Goal: Transaction & Acquisition: Book appointment/travel/reservation

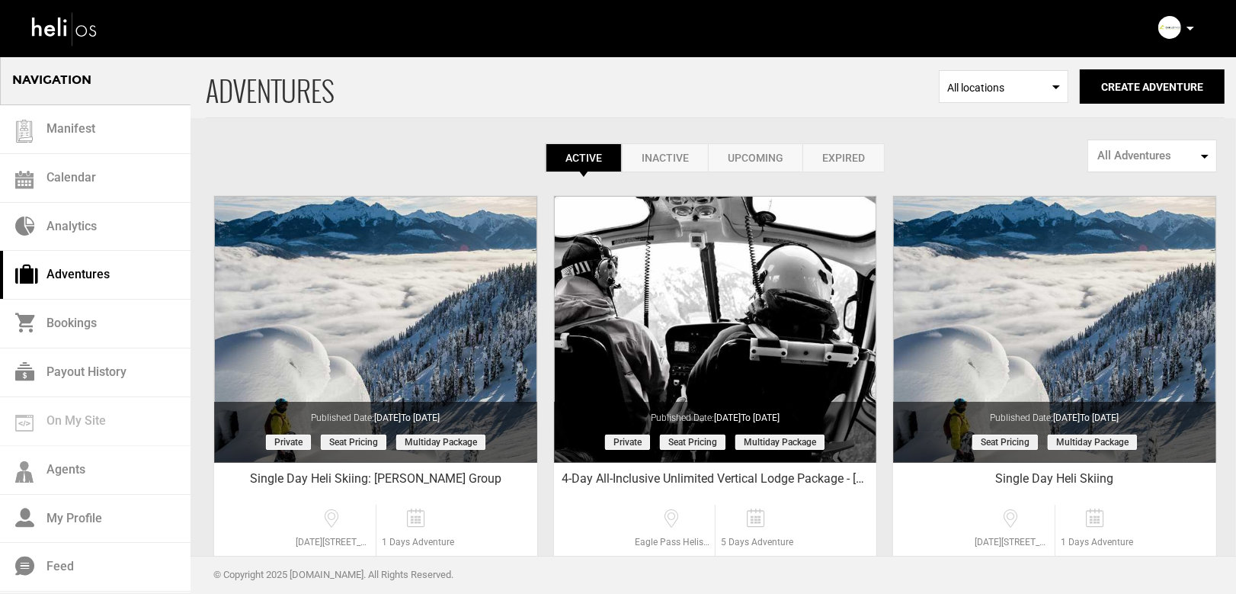
click at [1194, 32] on div "Complete Your Profile Account Settings Change Password Logout" at bounding box center [1178, 28] width 55 height 30
click at [1186, 26] on p at bounding box center [1189, 29] width 9 height 18
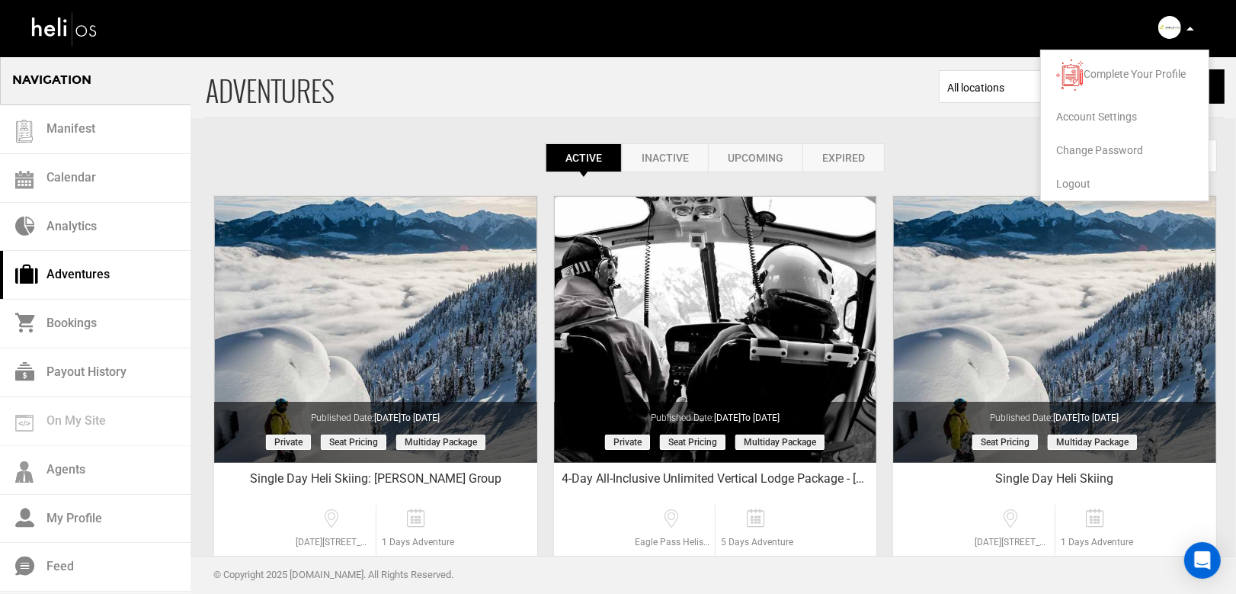
click at [1067, 182] on span "Logout" at bounding box center [1073, 184] width 34 height 12
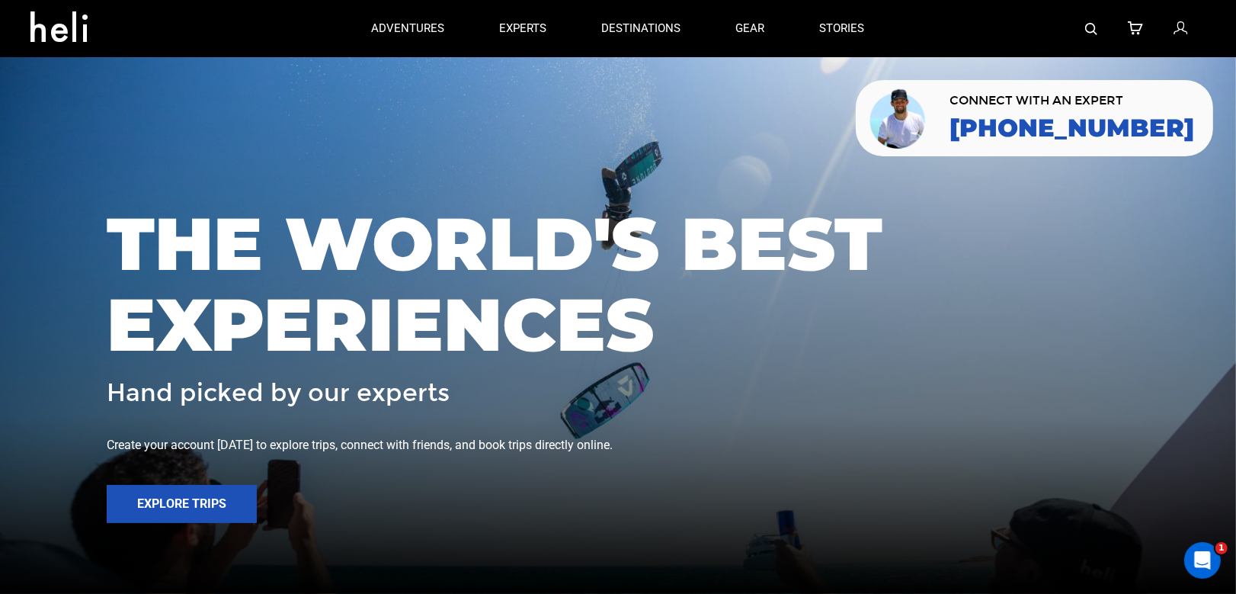
click at [1091, 34] on img at bounding box center [1091, 29] width 12 height 12
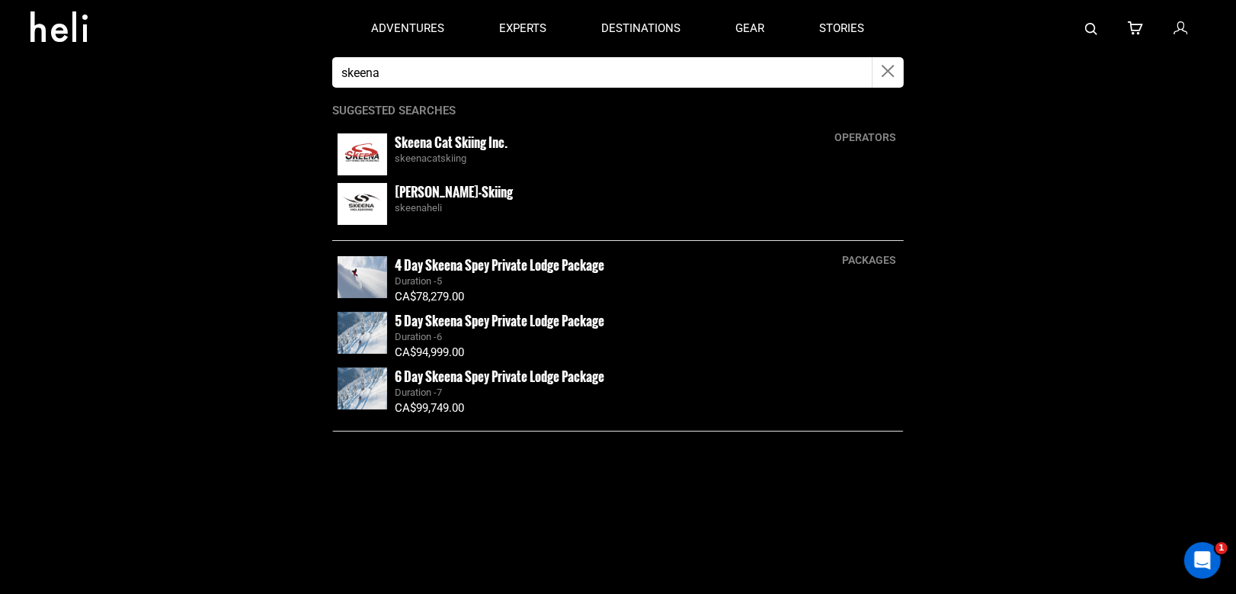
type input "skeena"
click at [463, 144] on small "Skeena Cat Skiing Inc." at bounding box center [451, 142] width 113 height 19
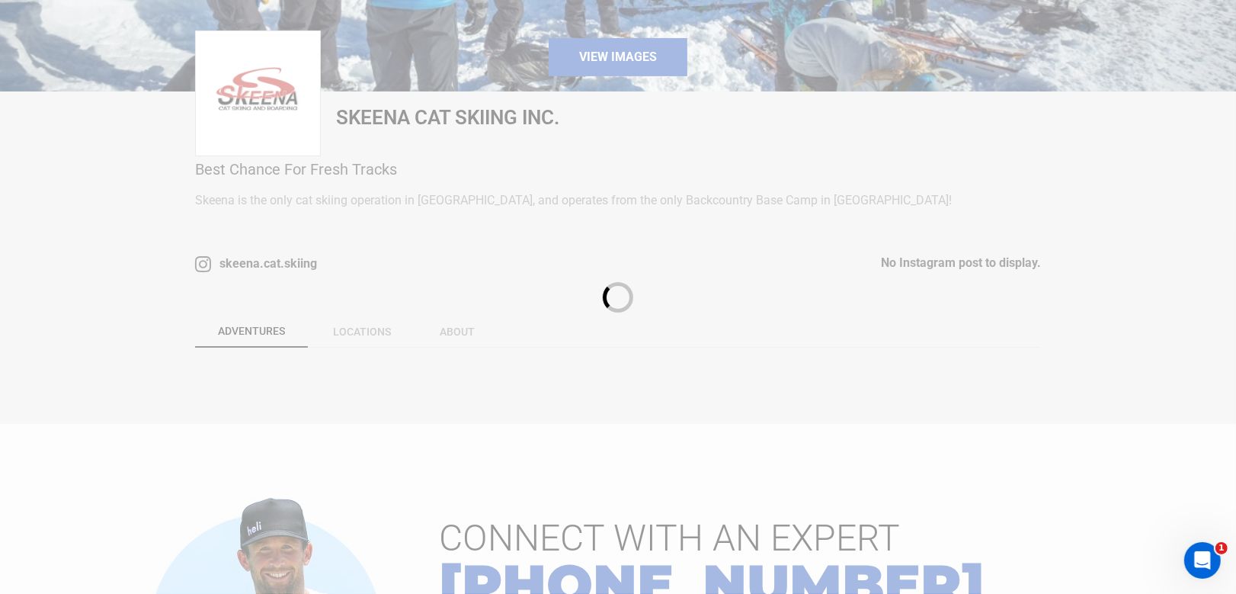
scroll to position [543, 0]
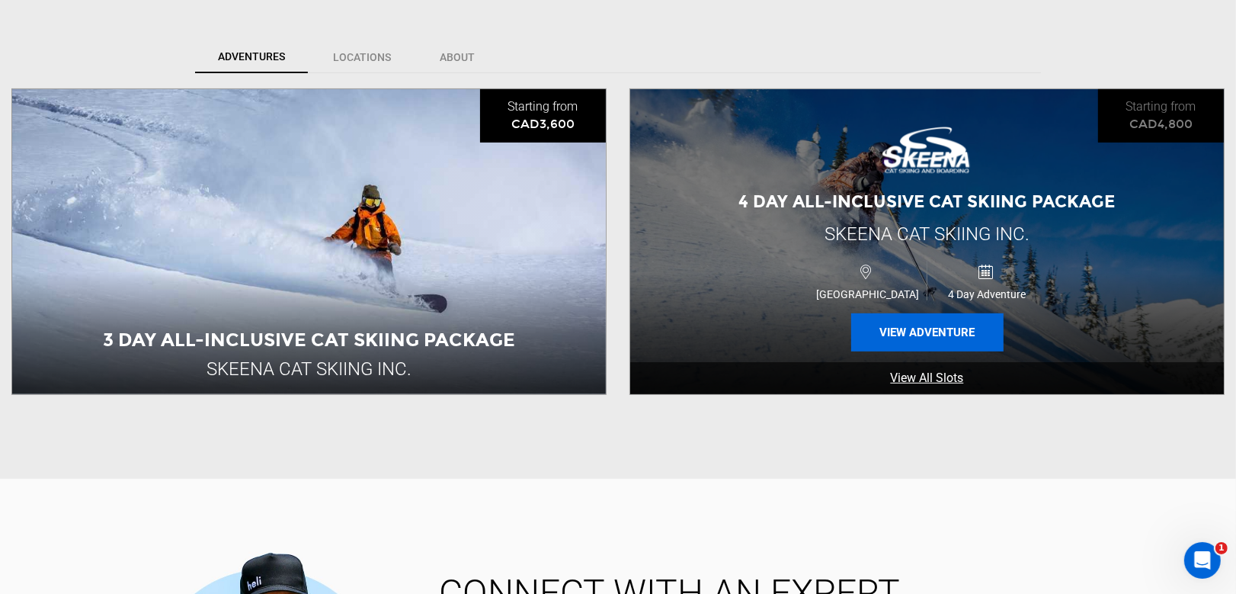
click at [922, 313] on button "View Adventure" at bounding box center [927, 332] width 152 height 38
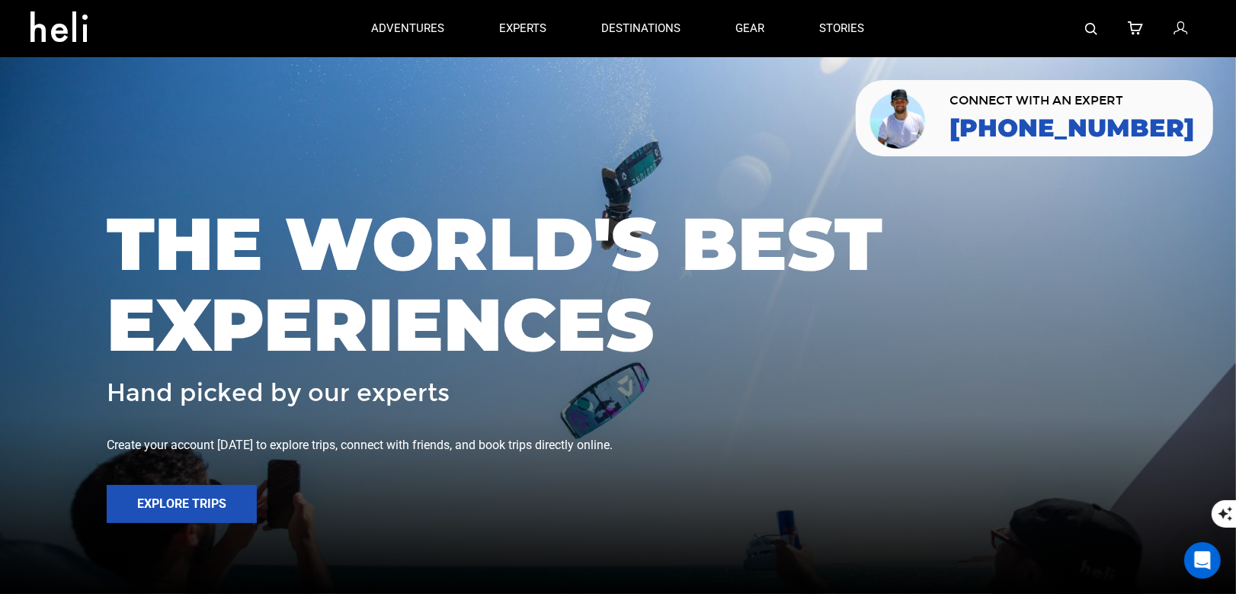
click at [1087, 31] on img at bounding box center [1091, 29] width 12 height 12
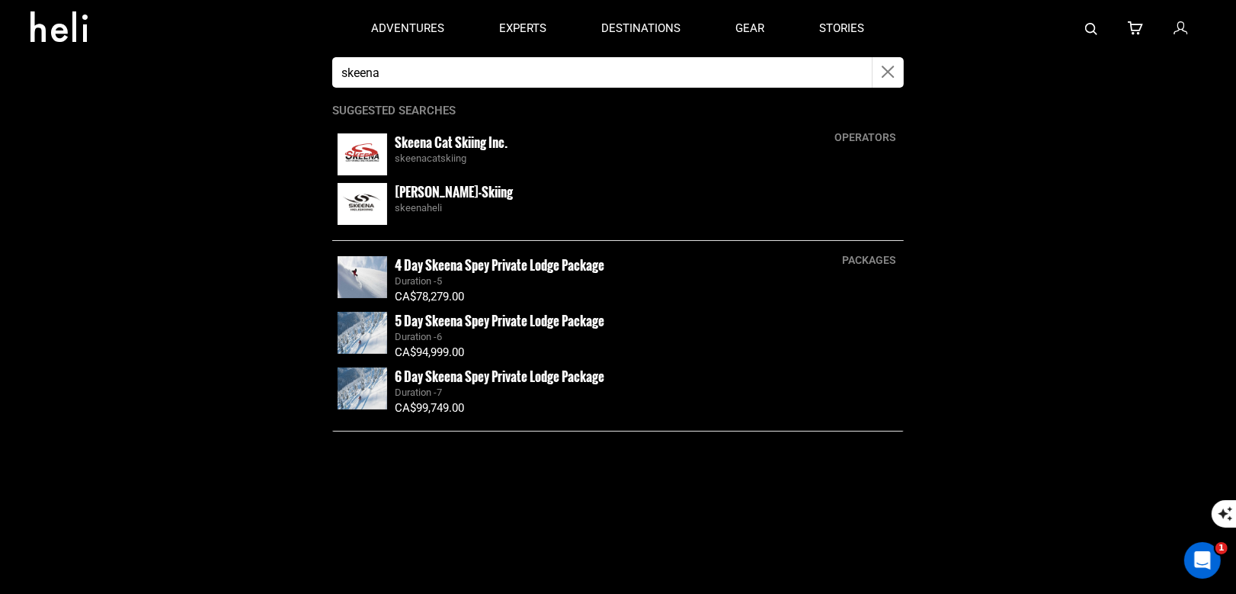
type input "skeena"
click at [466, 140] on small "Skeena Cat Skiing Inc." at bounding box center [451, 142] width 113 height 19
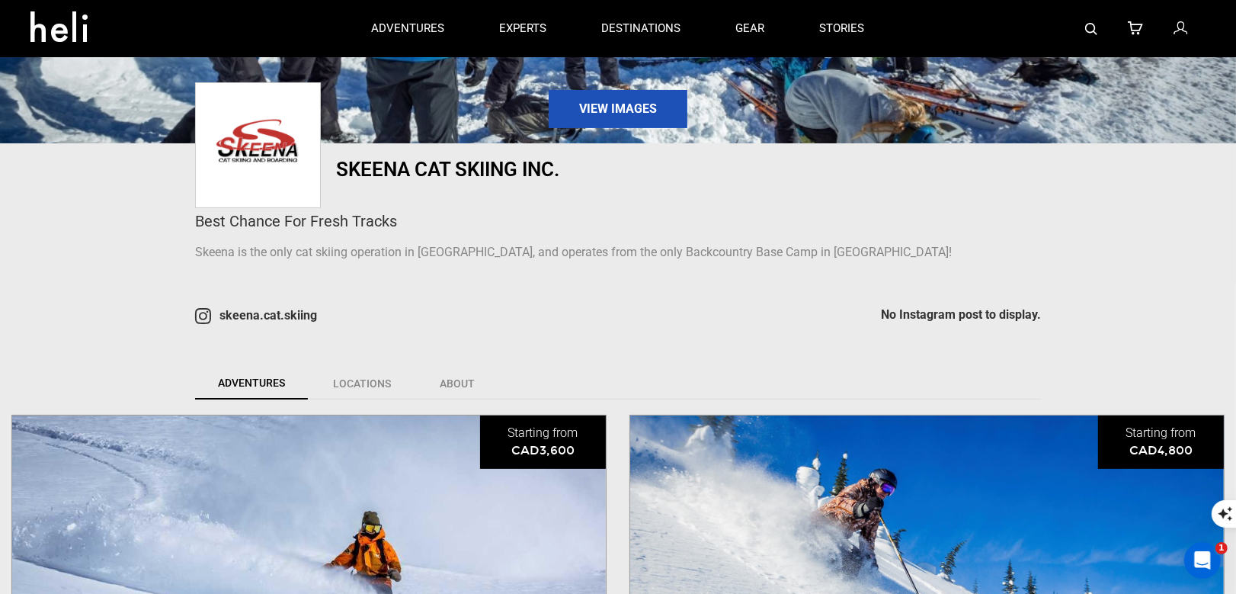
scroll to position [627, 0]
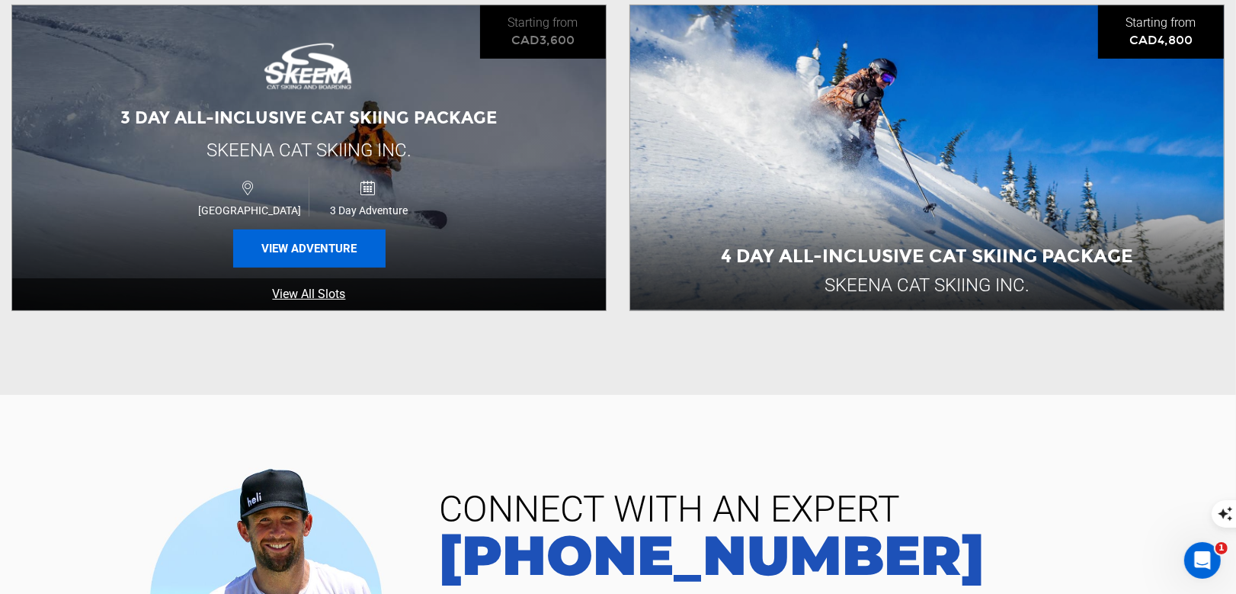
click at [364, 252] on button "View Adventure" at bounding box center [309, 248] width 152 height 38
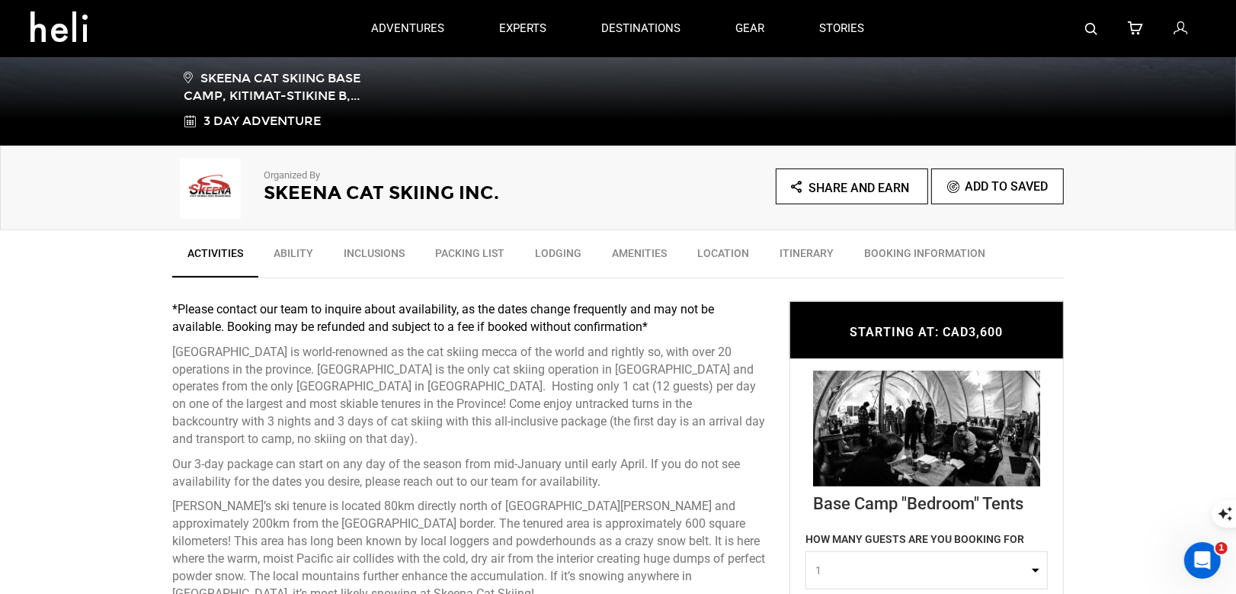
scroll to position [216, 0]
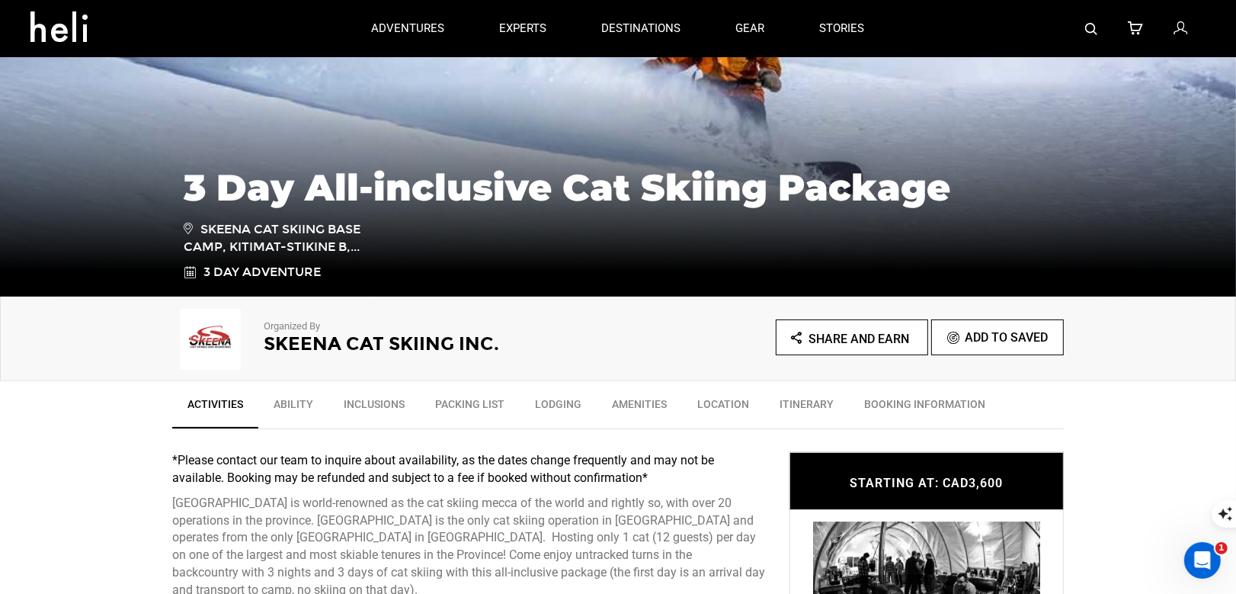
click at [293, 338] on h2 "Skeena Cat Skiing Inc." at bounding box center [420, 344] width 312 height 20
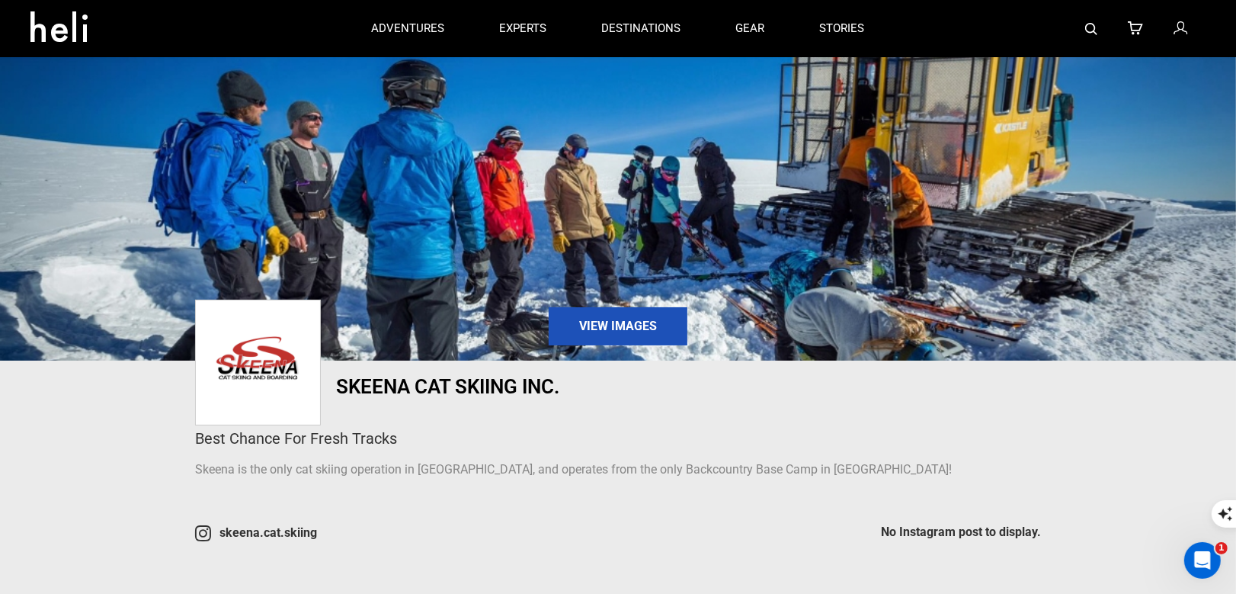
scroll to position [363, 0]
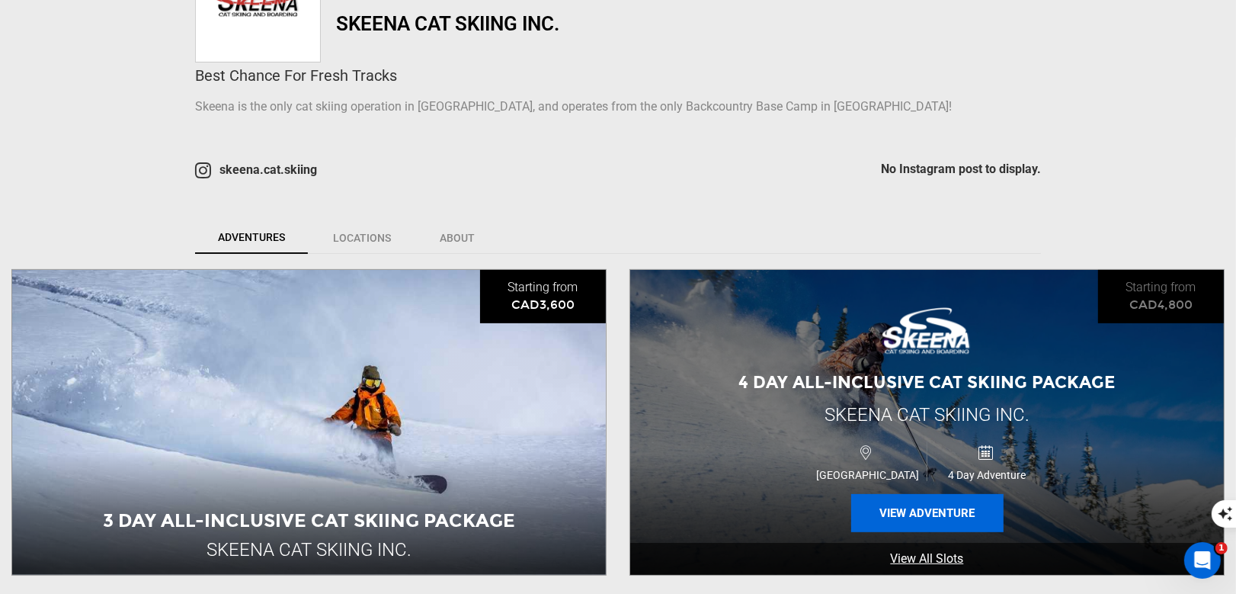
click at [921, 508] on button "View Adventure" at bounding box center [927, 513] width 152 height 38
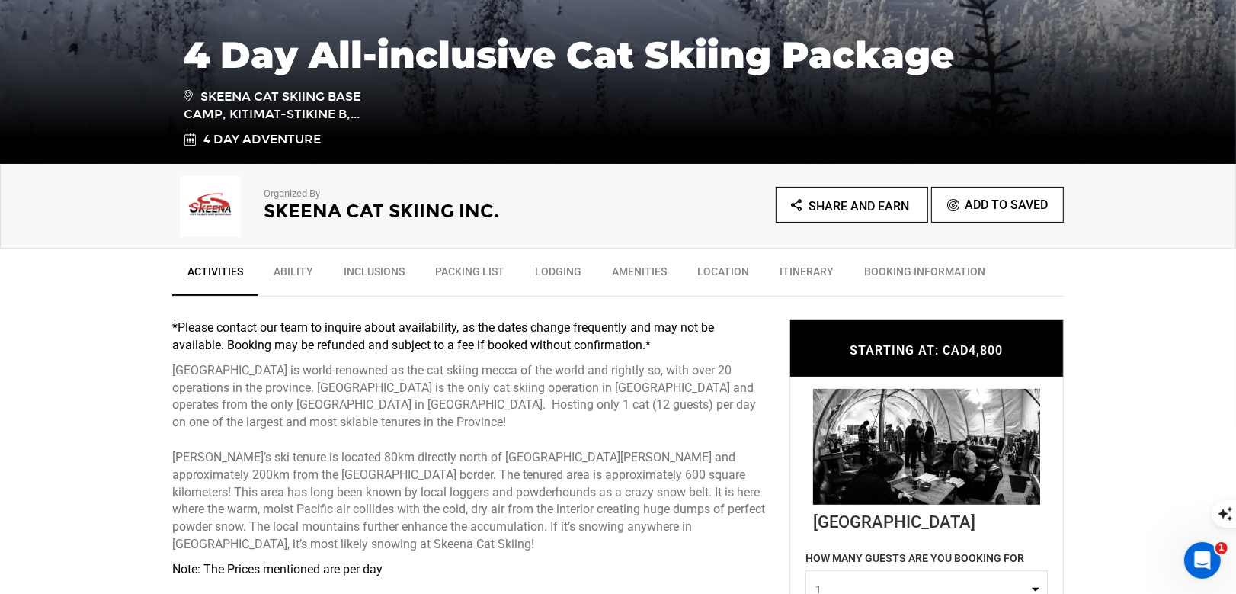
scroll to position [500, 0]
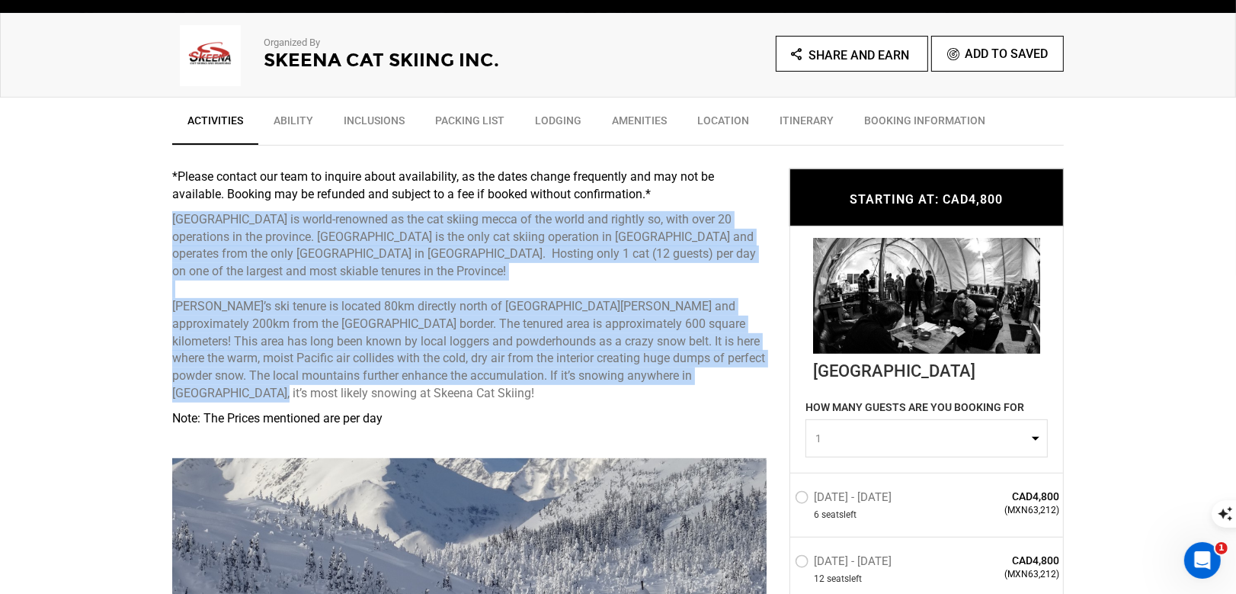
drag, startPoint x: 234, startPoint y: 398, endPoint x: 172, endPoint y: 225, distance: 183.7
click at [172, 224] on p "British Columbia is world-renowned as the cat skiing mecca of the world and rig…" at bounding box center [469, 306] width 594 height 191
copy p "British Columbia is world-renowned as the cat skiing mecca of the world and rig…"
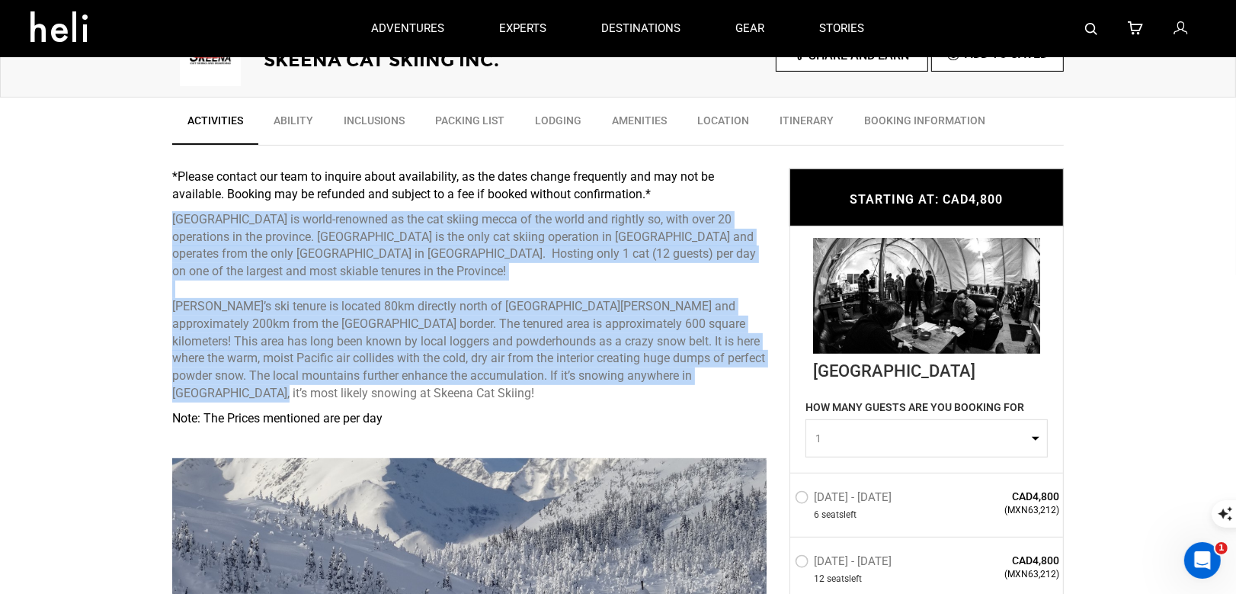
scroll to position [430, 0]
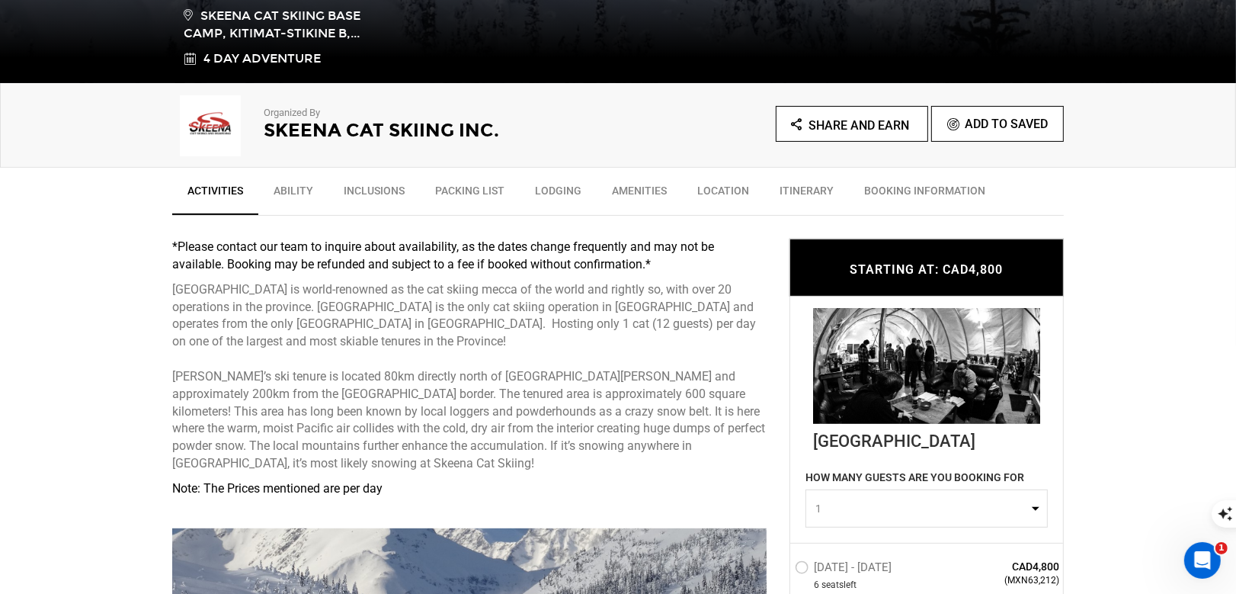
click at [444, 140] on div "Organized By Skeena Cat Skiing Inc." at bounding box center [395, 121] width 446 height 61
click at [421, 123] on h2 "Skeena Cat Skiing Inc." at bounding box center [420, 130] width 312 height 20
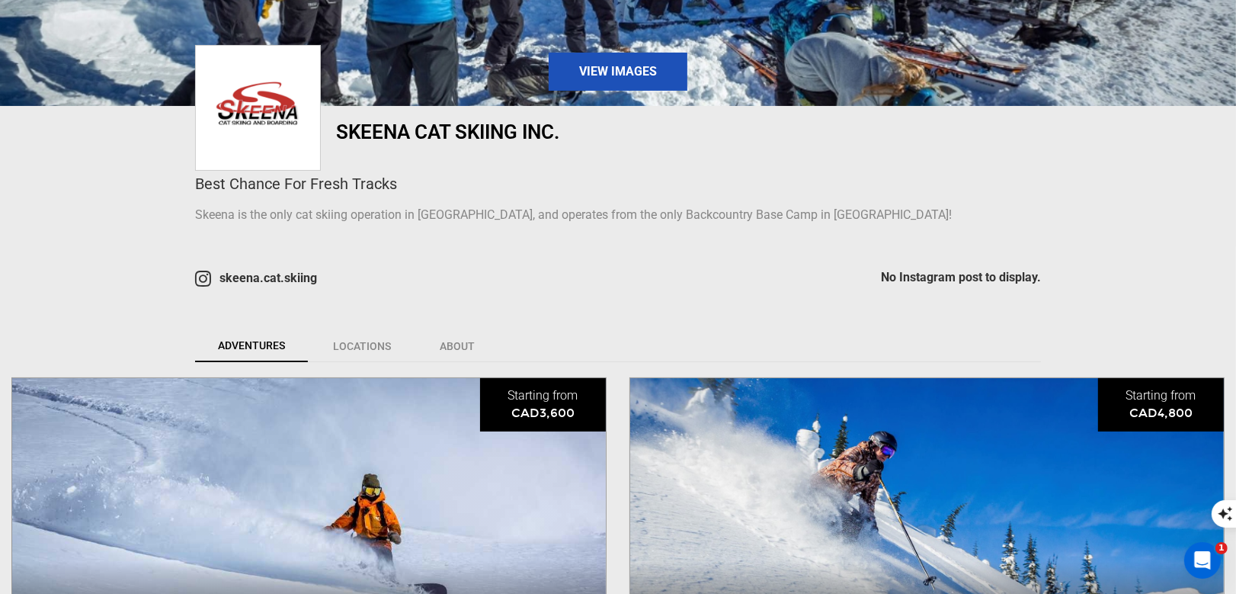
scroll to position [503, 0]
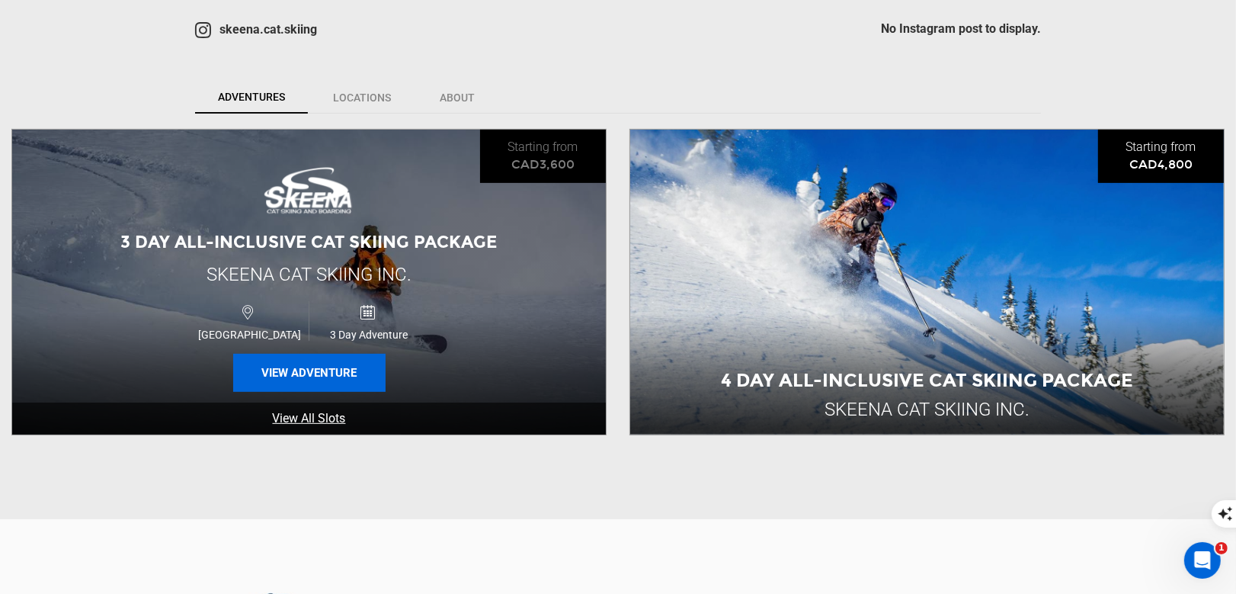
click at [323, 371] on button "View Adventure" at bounding box center [309, 373] width 152 height 38
